Goal: Navigation & Orientation: Find specific page/section

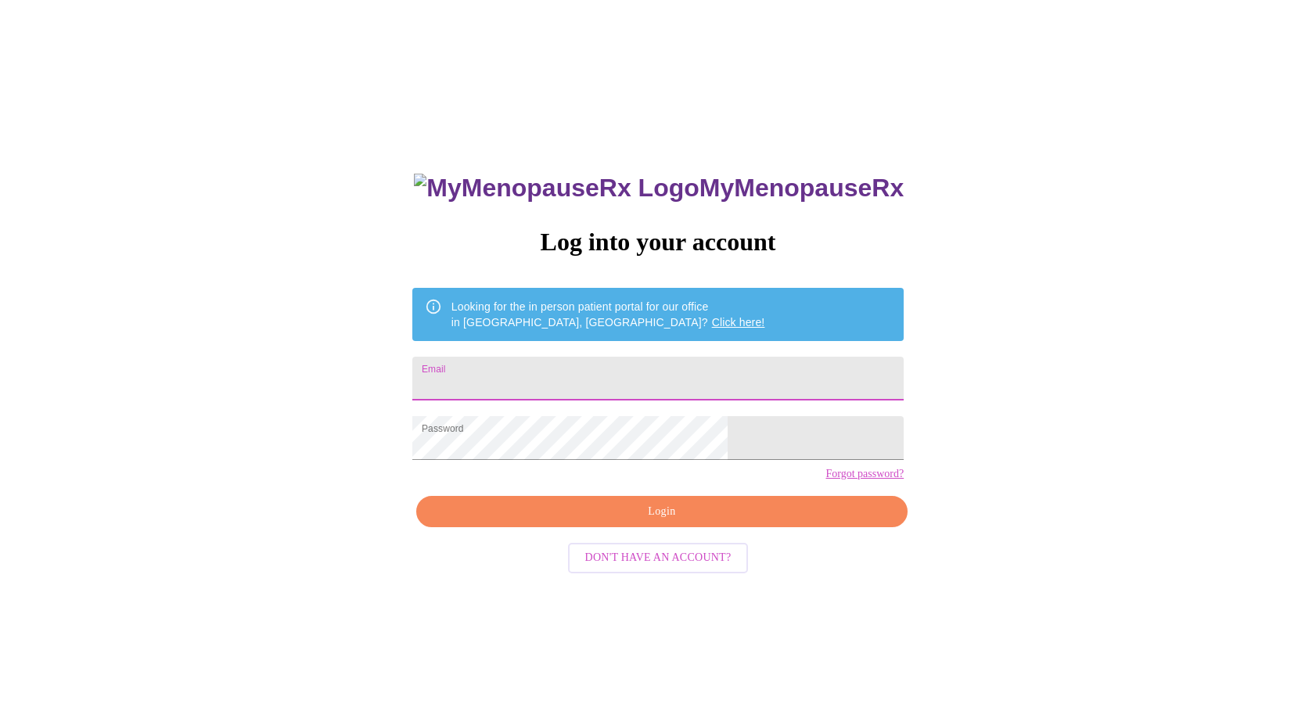
click at [561, 382] on input "Email" at bounding box center [657, 379] width 491 height 44
type input "[EMAIL_ADDRESS][DOMAIN_NAME]"
click at [668, 522] on span "Login" at bounding box center [661, 512] width 455 height 20
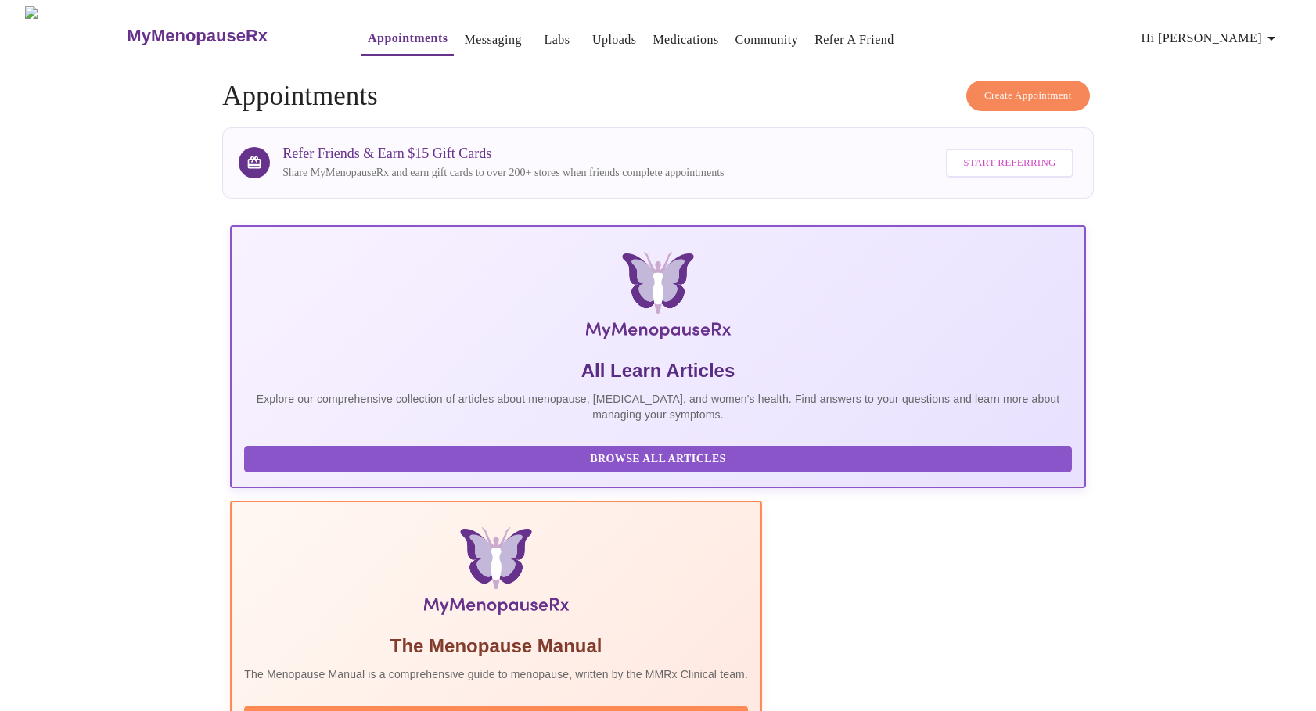
click at [592, 34] on link "Uploads" at bounding box center [614, 40] width 45 height 22
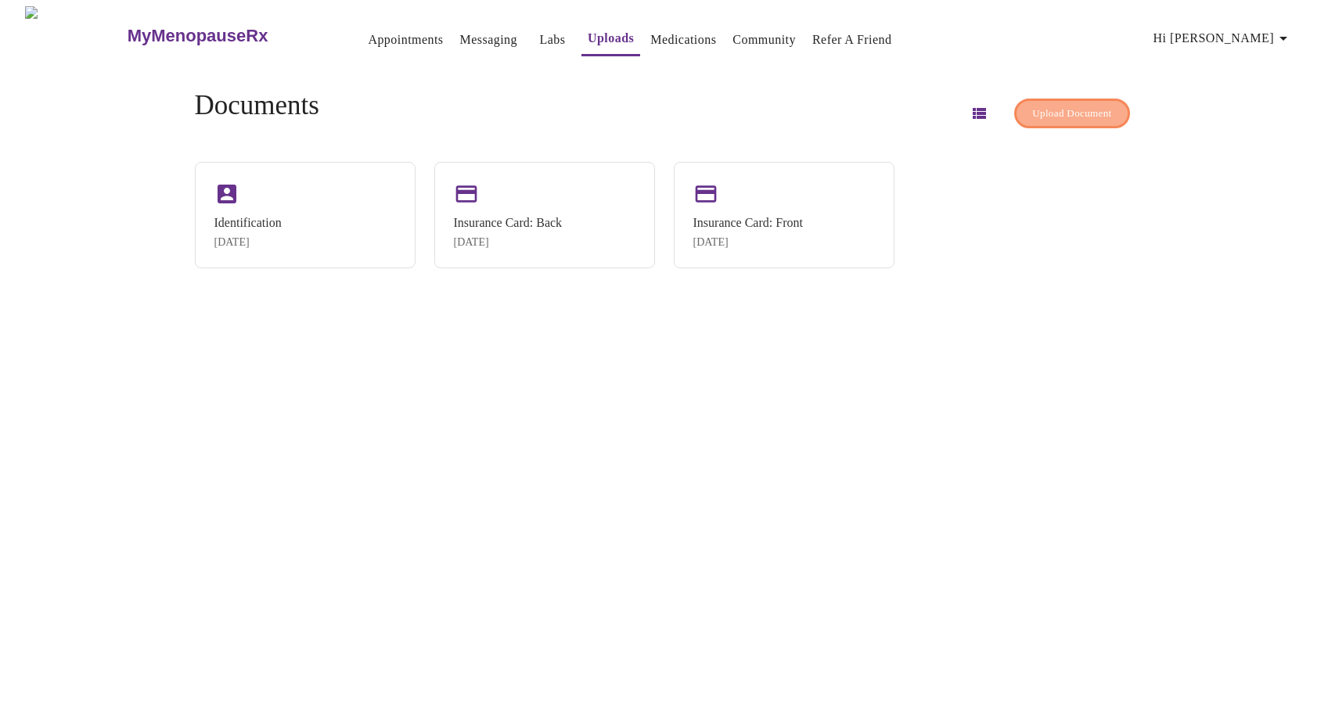
click at [1032, 109] on span "Upload Document" at bounding box center [1071, 114] width 79 height 18
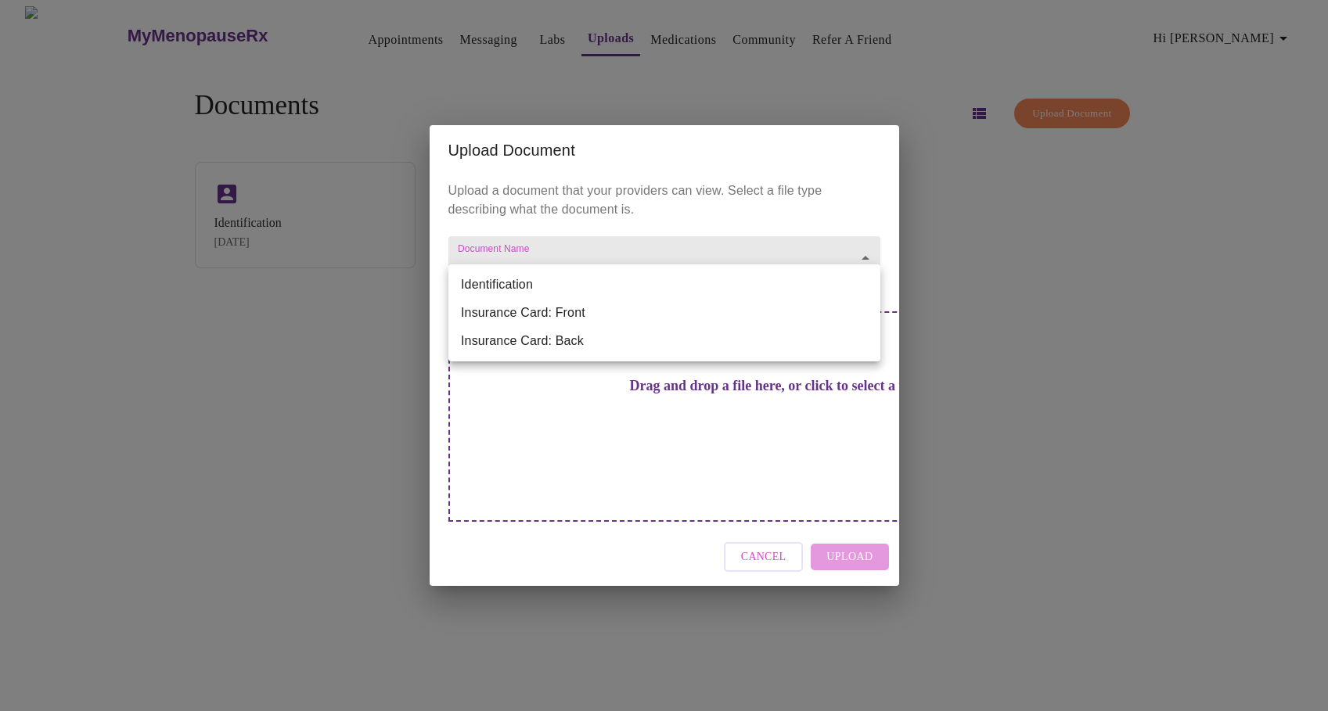
click at [870, 286] on body "MyMenopauseRx Appointments Messaging Labs Uploads Medications Community Refer a…" at bounding box center [663, 361] width 1315 height 711
click at [769, 541] on div at bounding box center [664, 355] width 1328 height 711
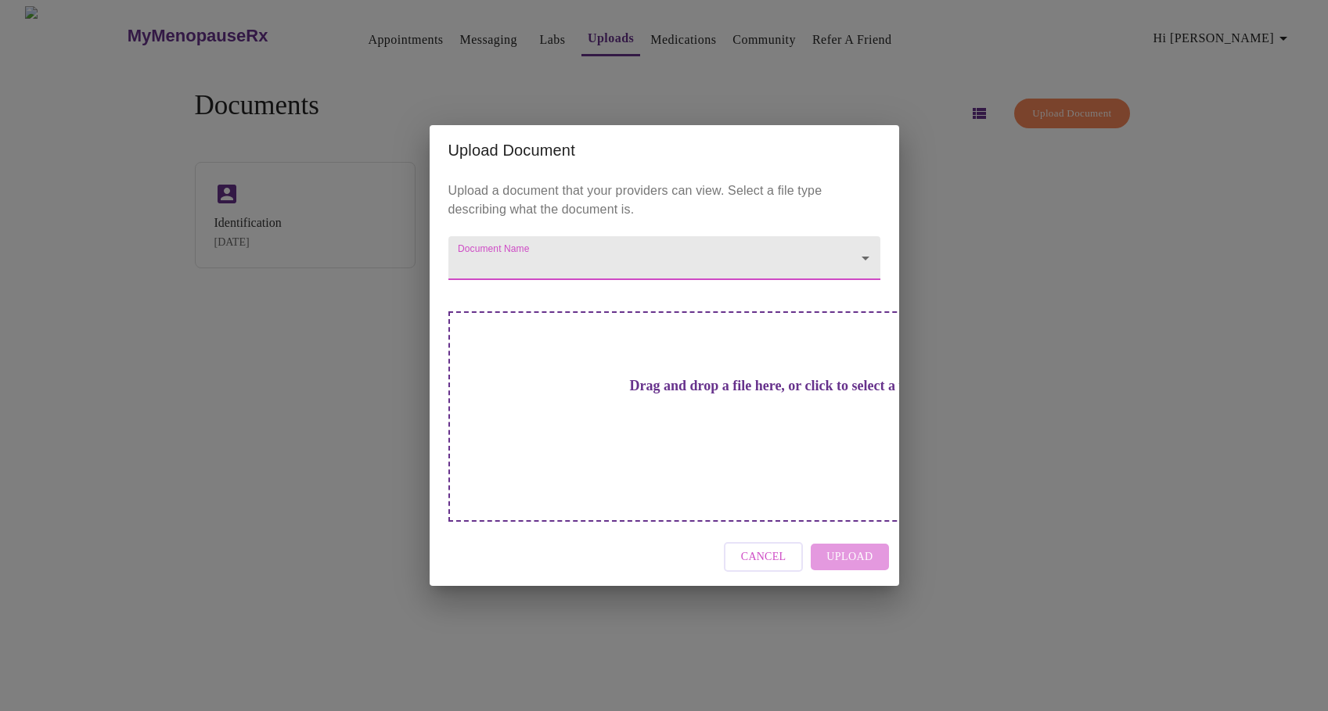
click at [772, 548] on span "Cancel" at bounding box center [763, 558] width 45 height 20
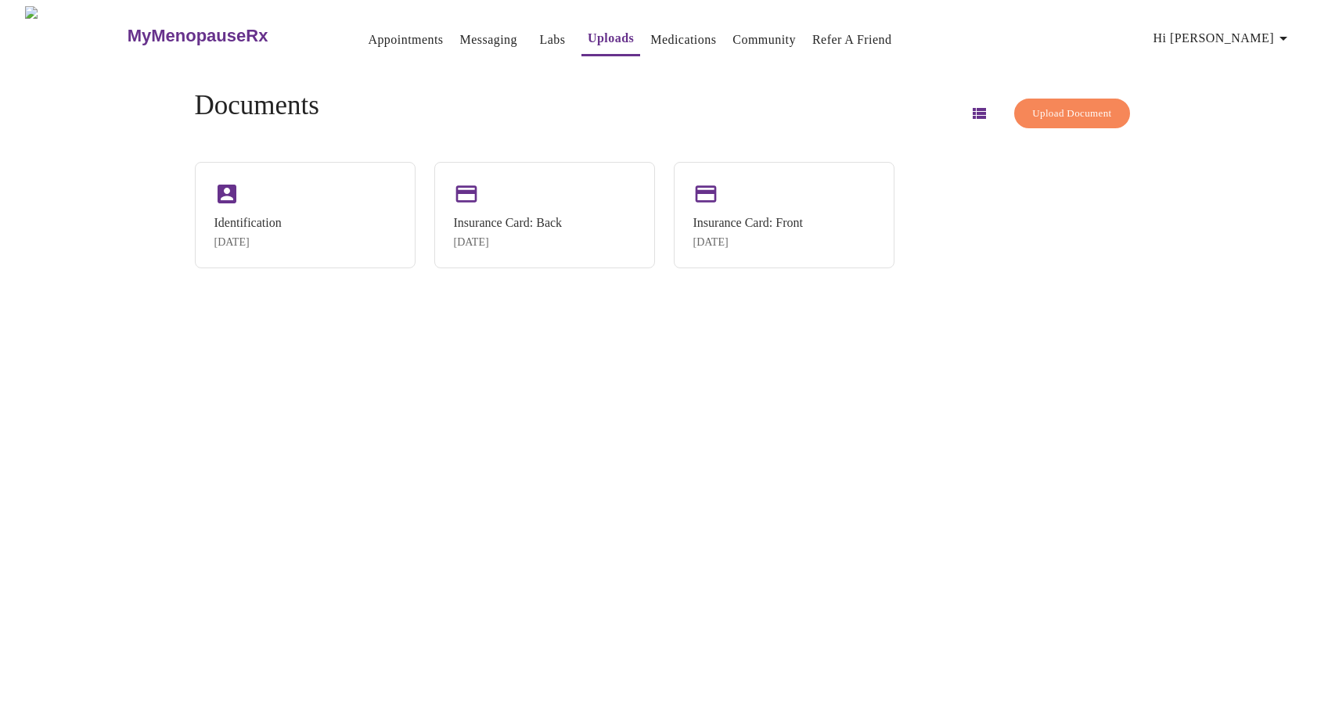
click at [540, 32] on link "Labs" at bounding box center [553, 40] width 26 height 22
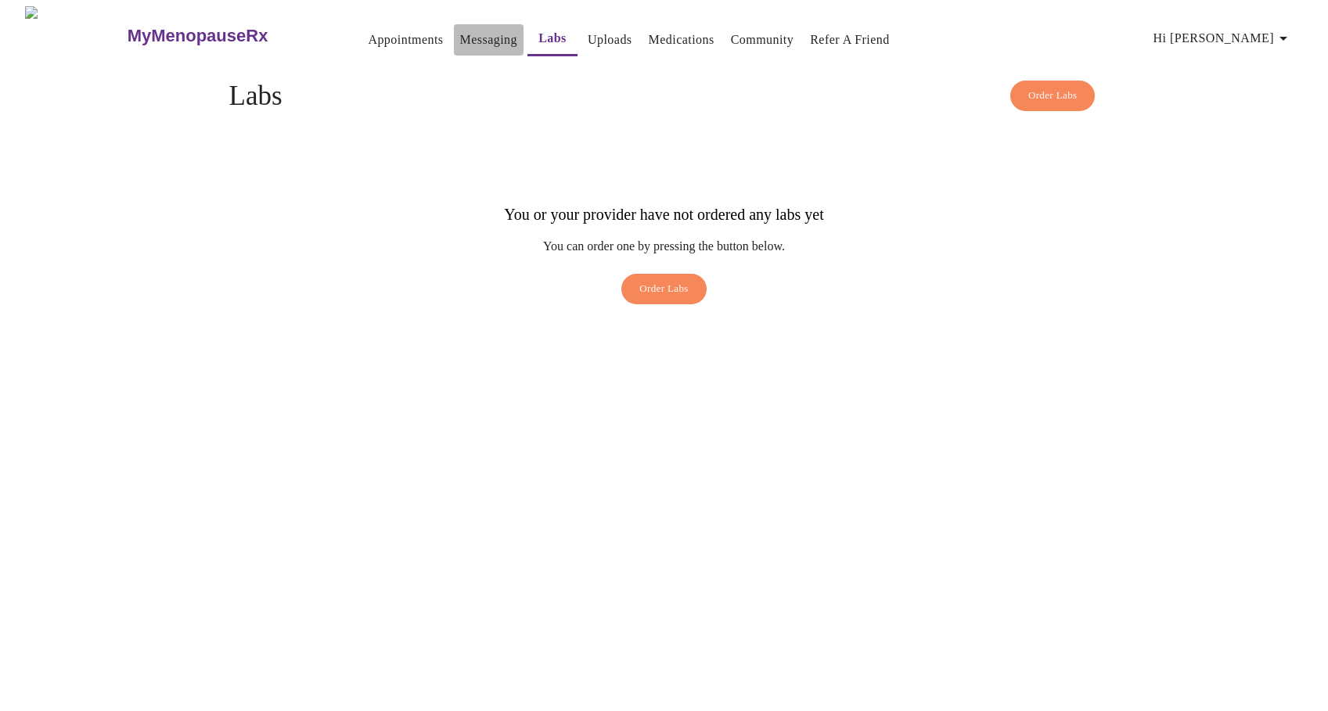
click at [466, 36] on link "Messaging" at bounding box center [488, 40] width 57 height 22
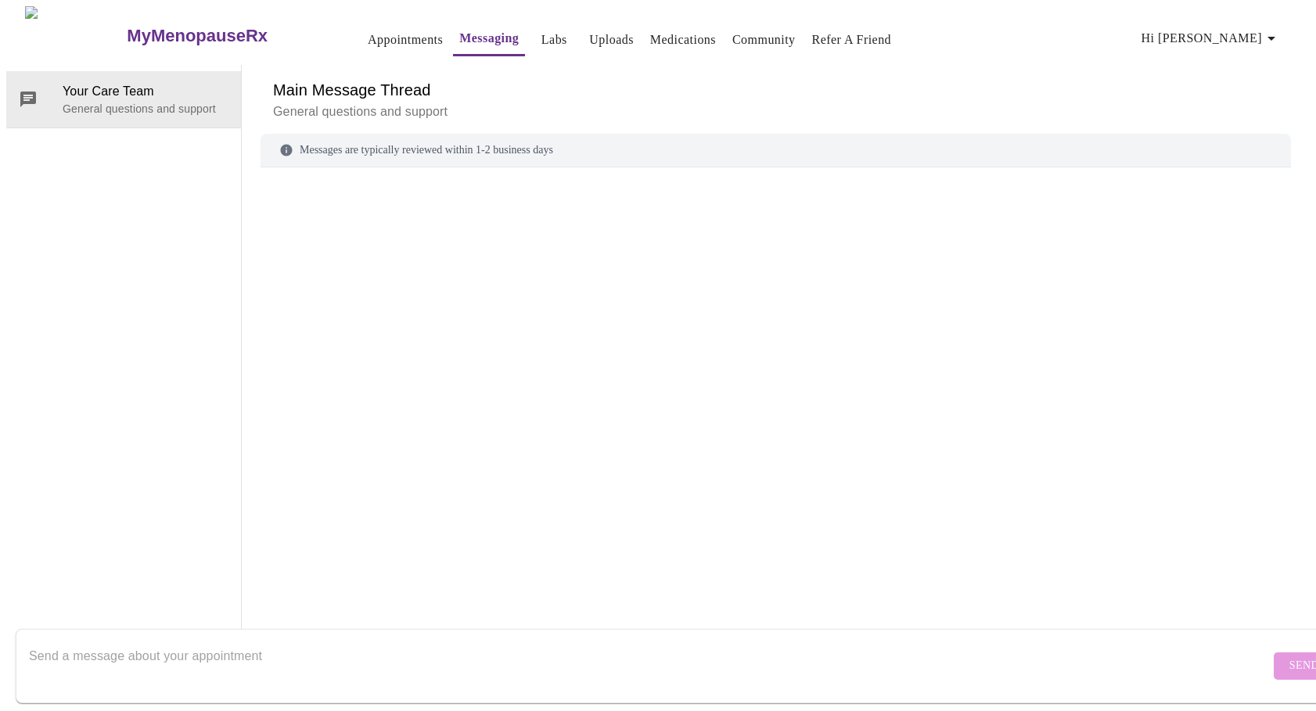
scroll to position [59, 0]
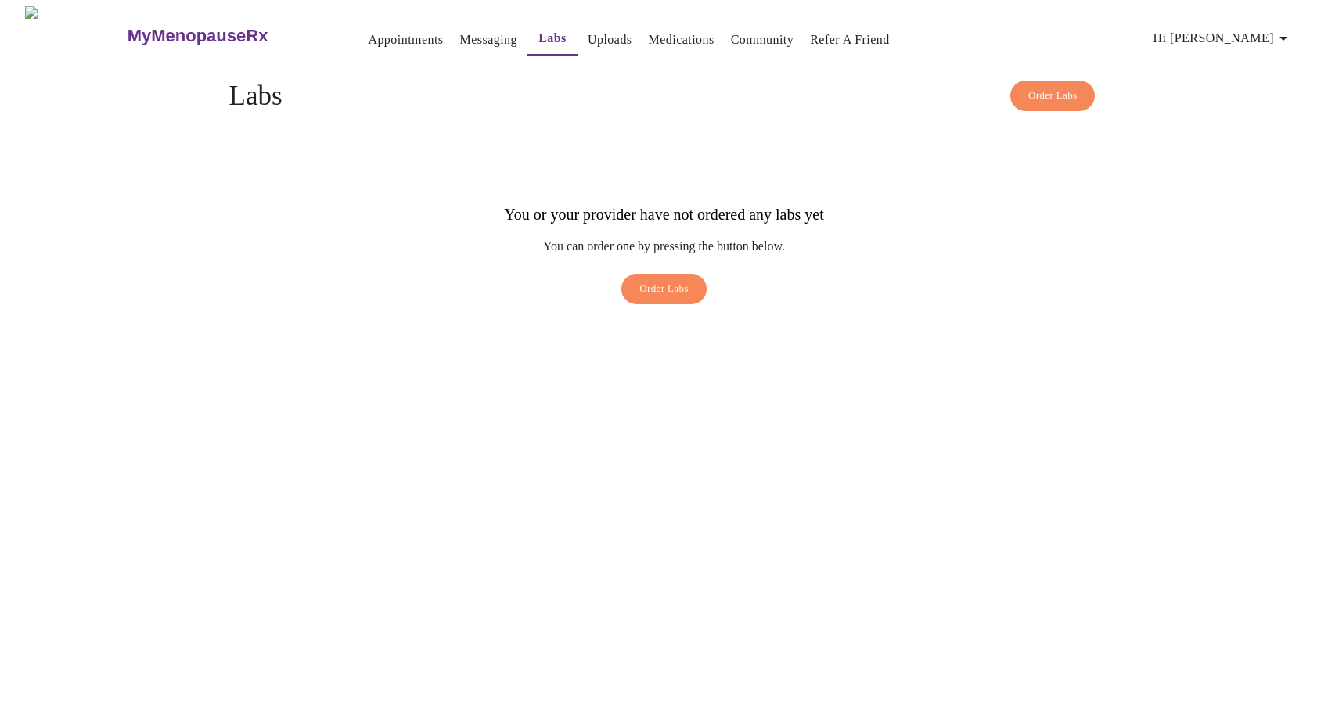
click at [376, 31] on link "Appointments" at bounding box center [405, 40] width 75 height 22
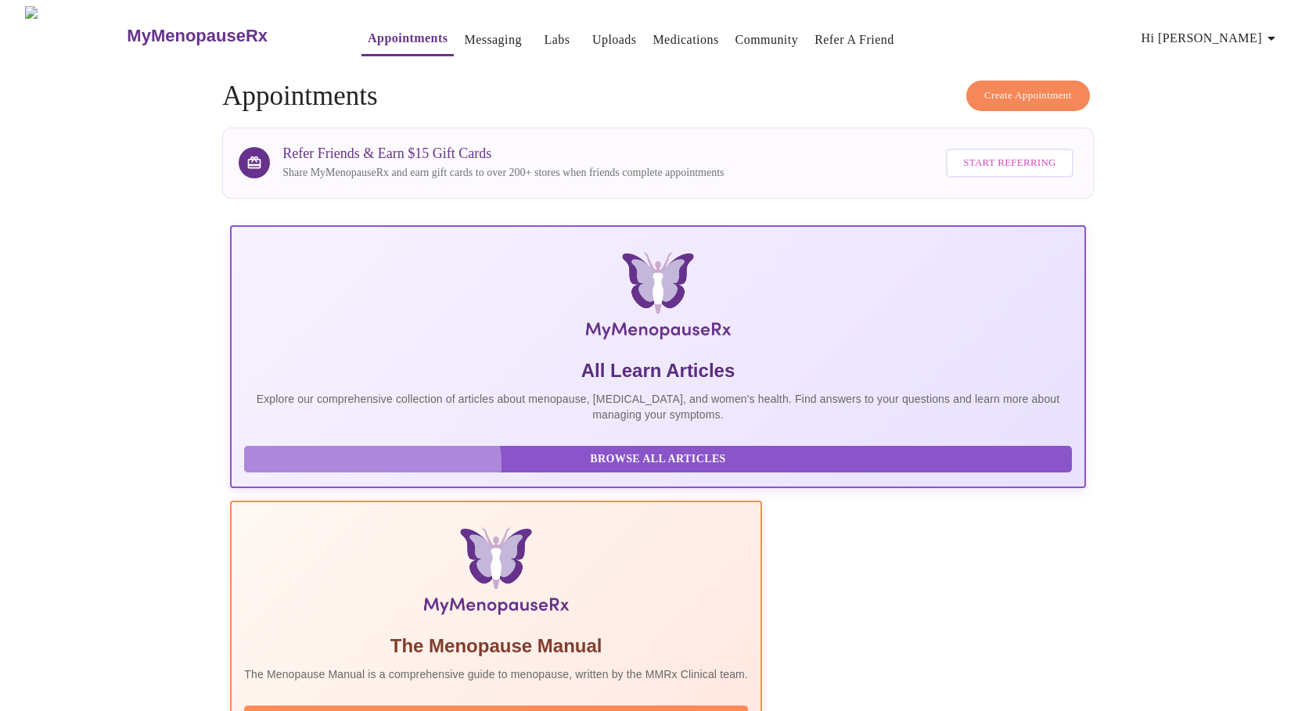
click at [372, 469] on span "Browse All Articles" at bounding box center [658, 460] width 796 height 20
